Goal: Transaction & Acquisition: Book appointment/travel/reservation

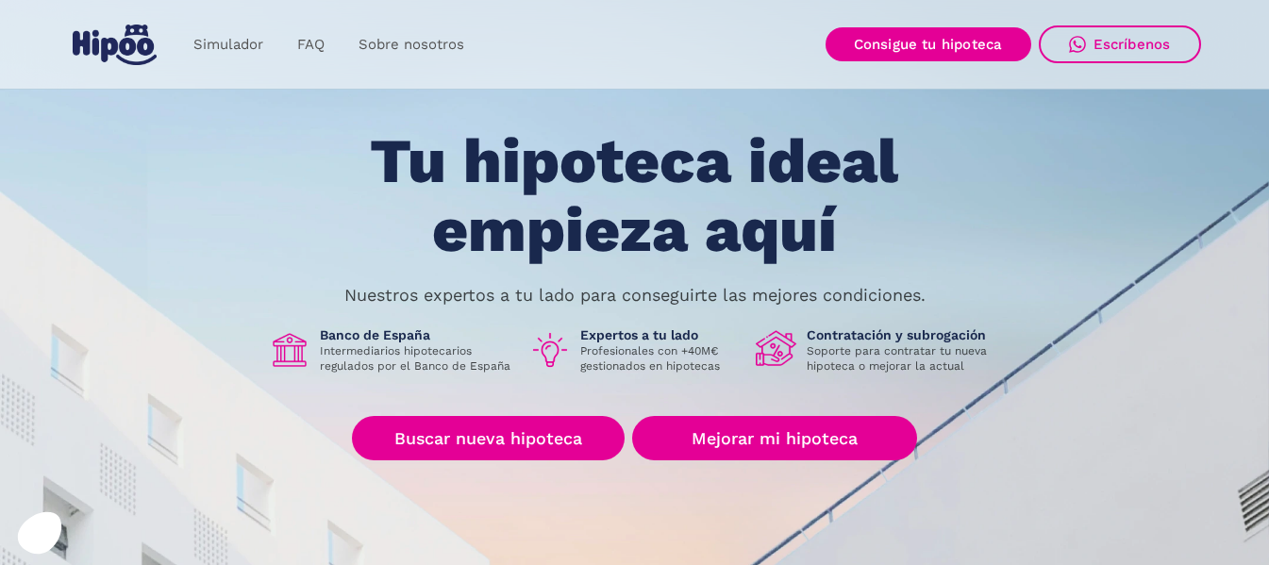
scroll to position [94, 0]
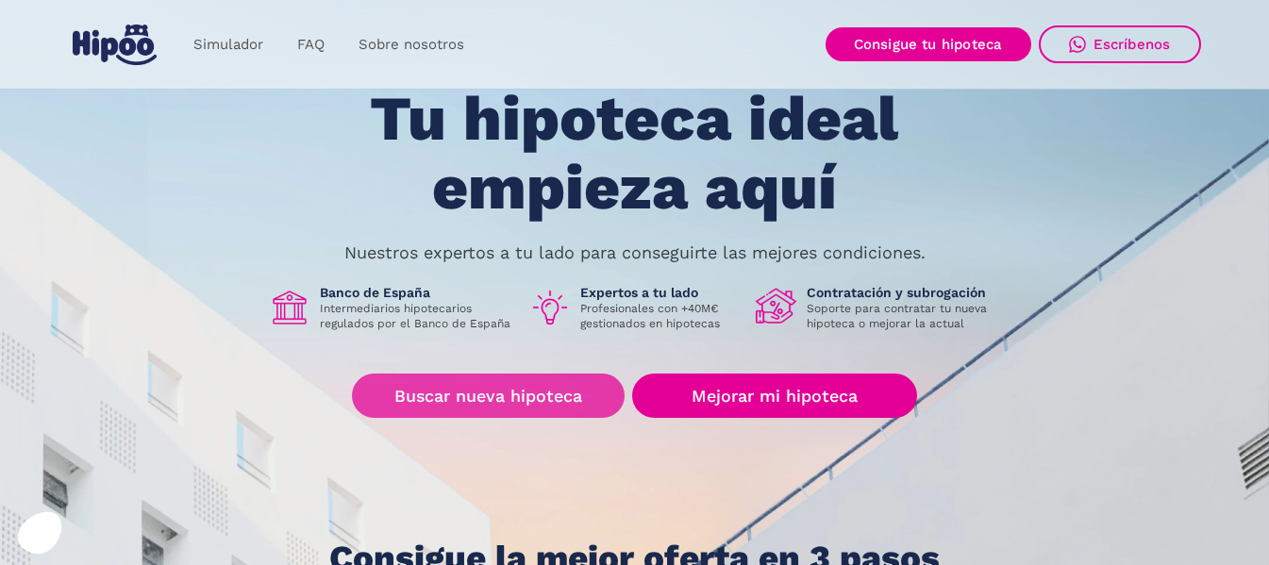
click at [544, 391] on link "Buscar nueva hipoteca" at bounding box center [488, 396] width 273 height 44
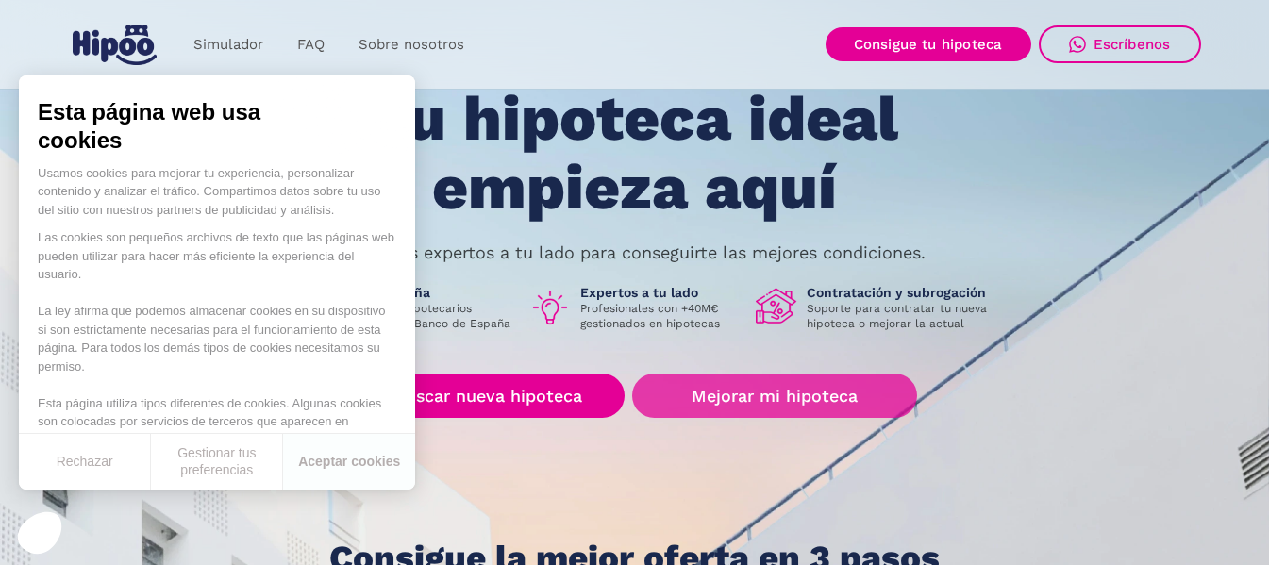
click at [750, 396] on link "Mejorar mi hipoteca" at bounding box center [774, 396] width 284 height 44
